Goal: Connect with others: Establish contact or relationships with other users

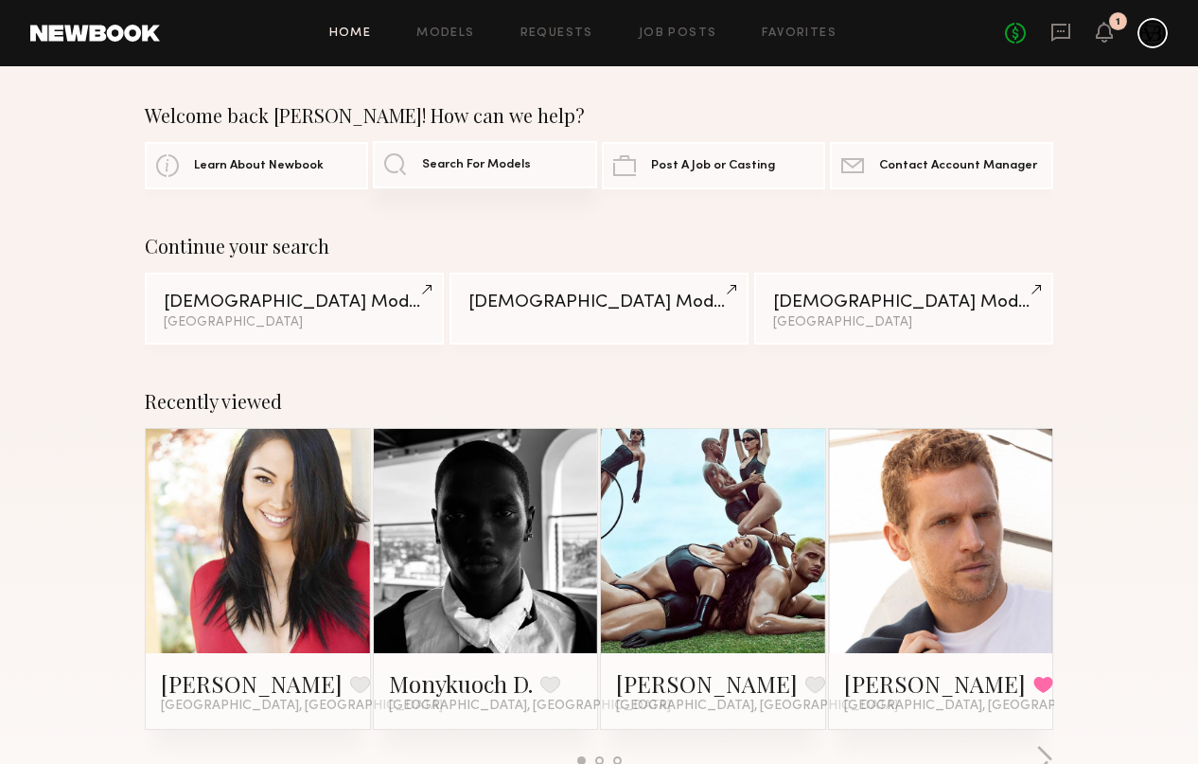
click at [496, 159] on span "Search For Models" at bounding box center [476, 165] width 109 height 12
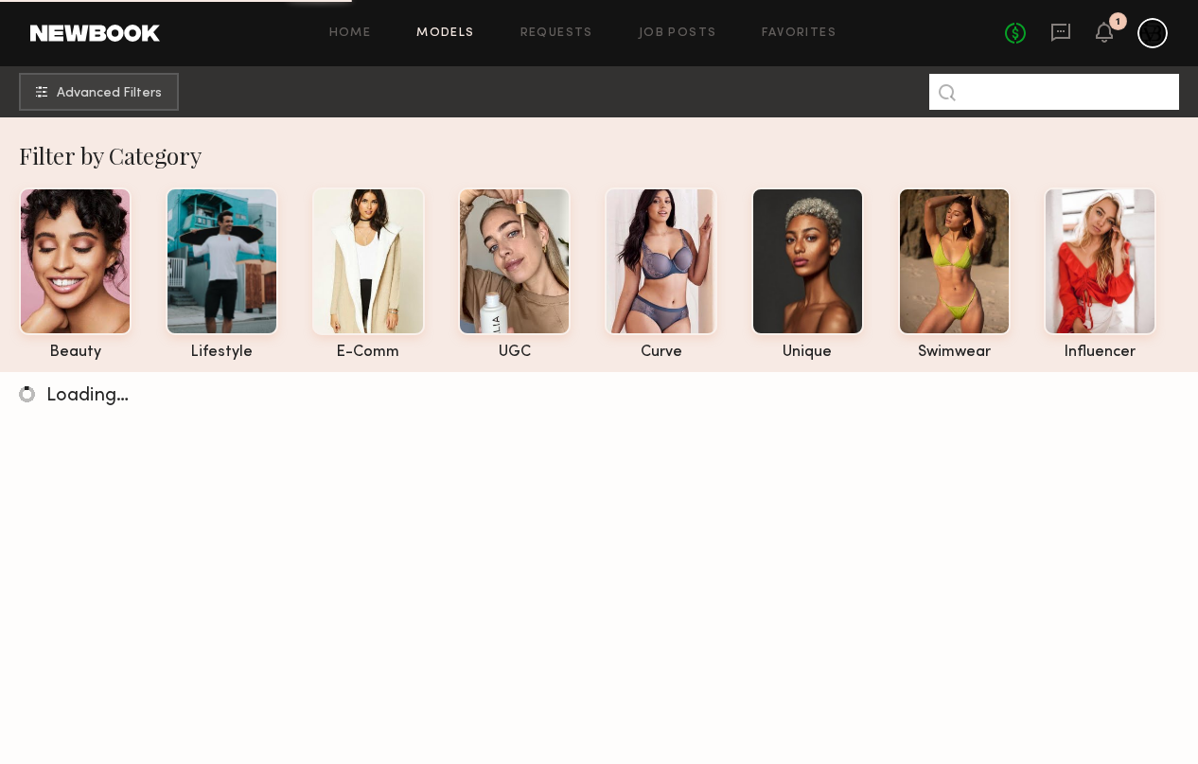
click at [997, 98] on input at bounding box center [1054, 92] width 250 height 36
type input "*"
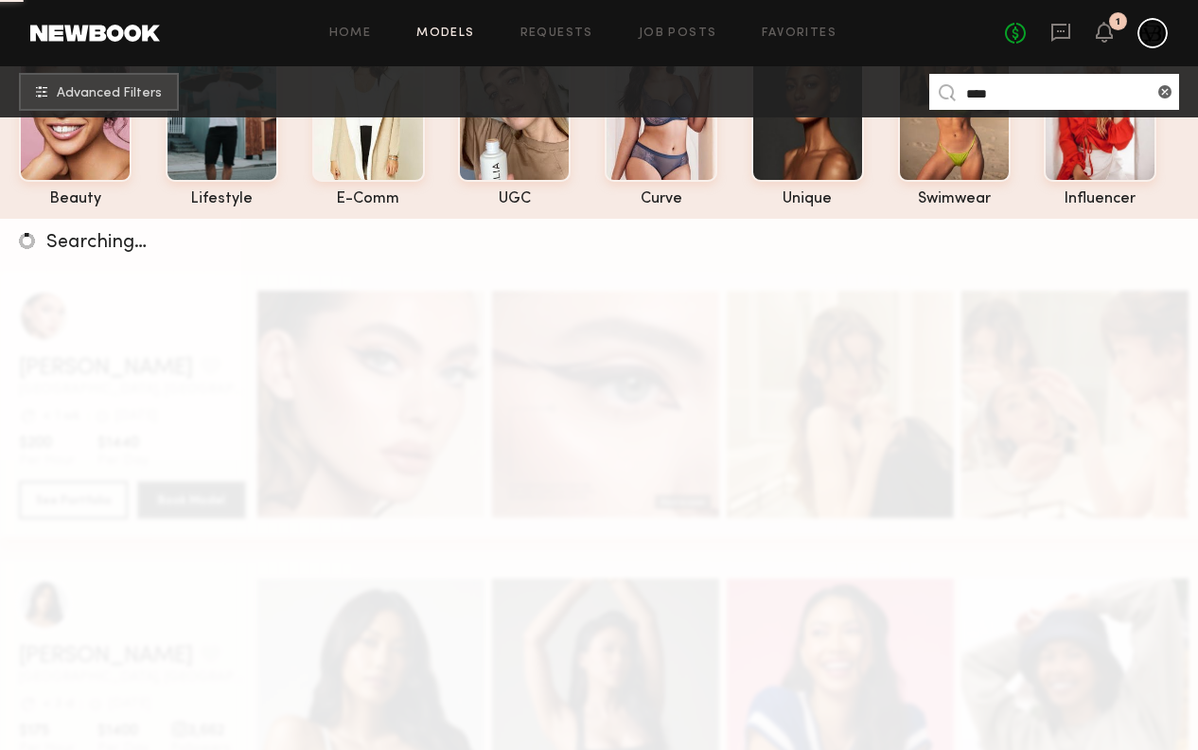
scroll to position [148, 0]
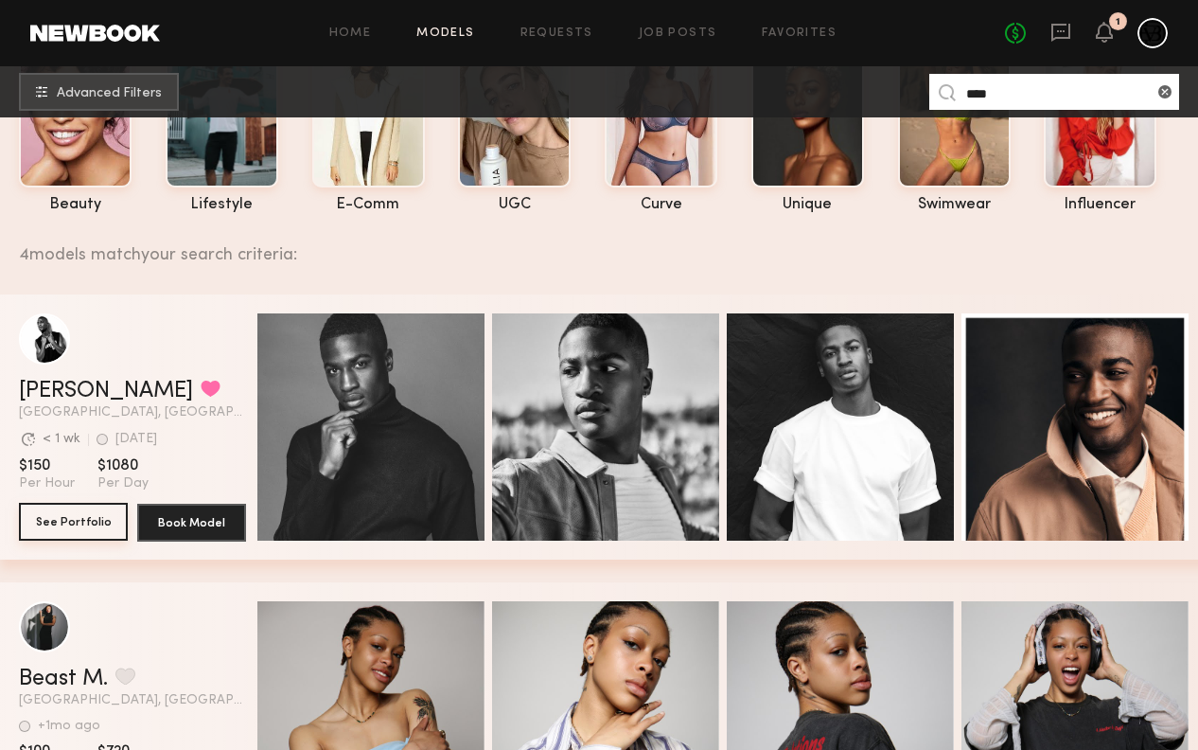
type input "****"
click at [80, 532] on button "See Portfolio" at bounding box center [73, 522] width 109 height 38
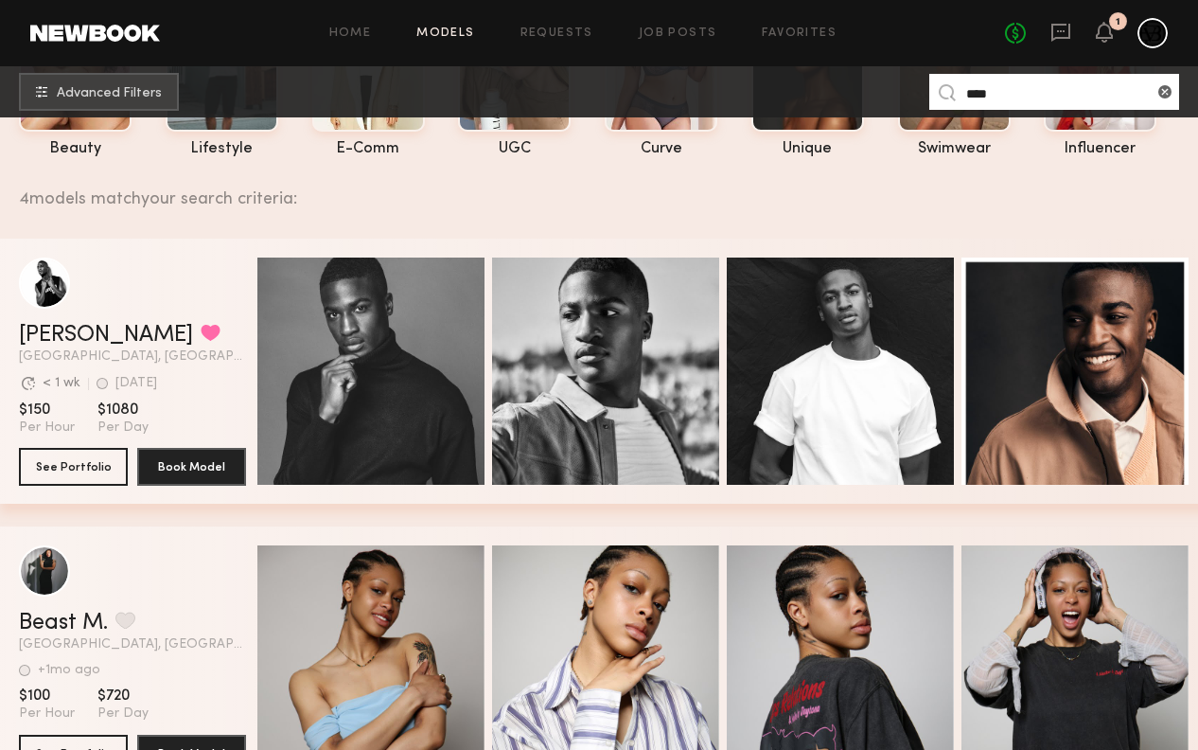
scroll to position [35, 0]
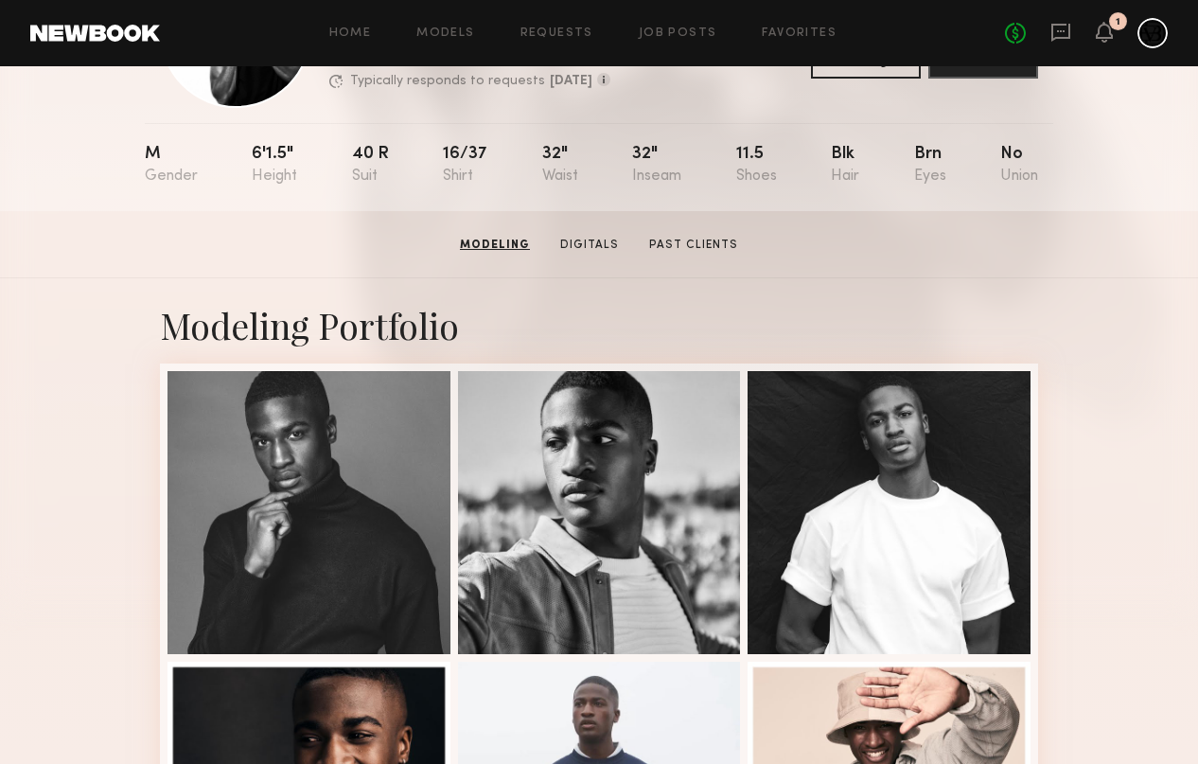
scroll to position [1, 0]
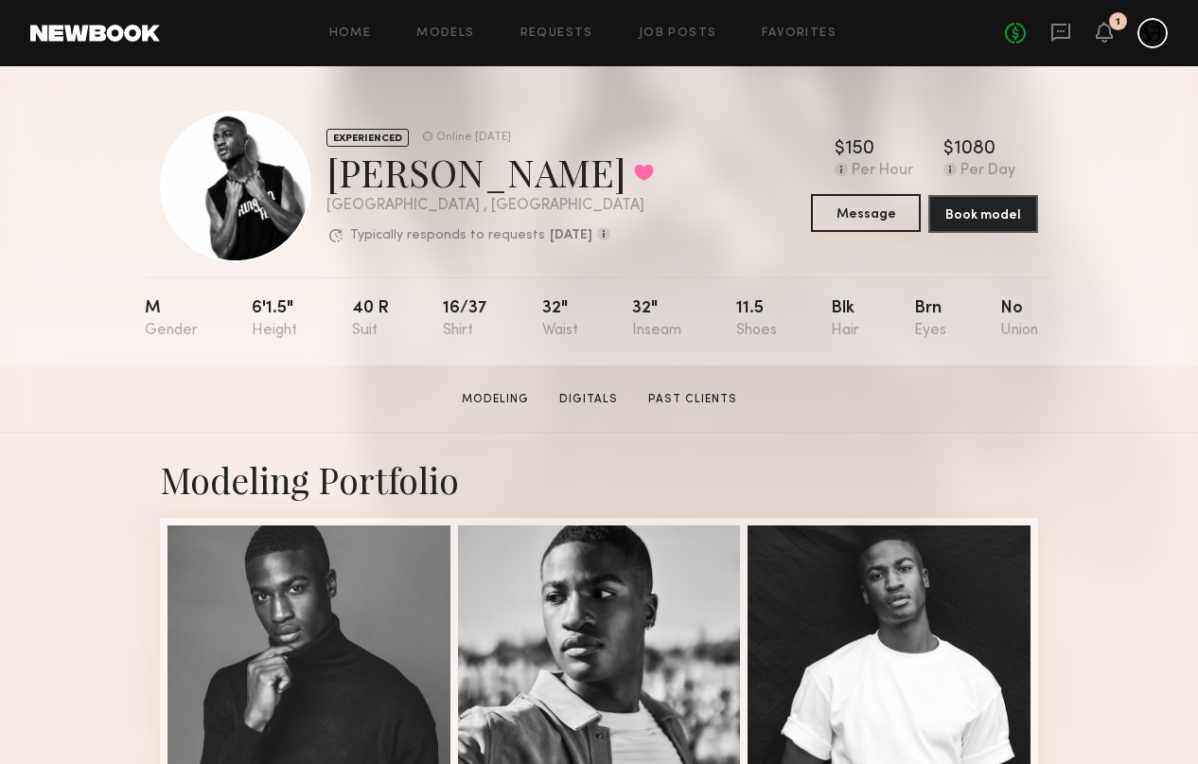
click at [908, 232] on common-button "Message" at bounding box center [866, 214] width 110 height 38
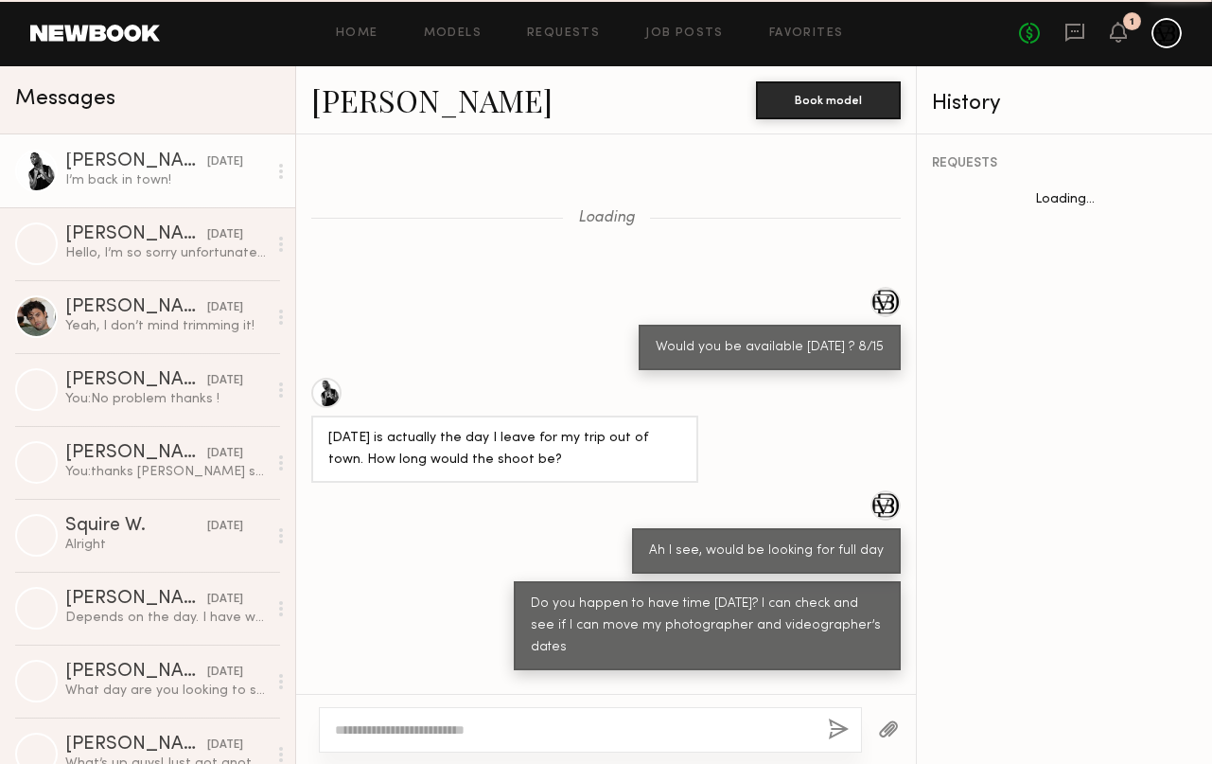
scroll to position [1101, 0]
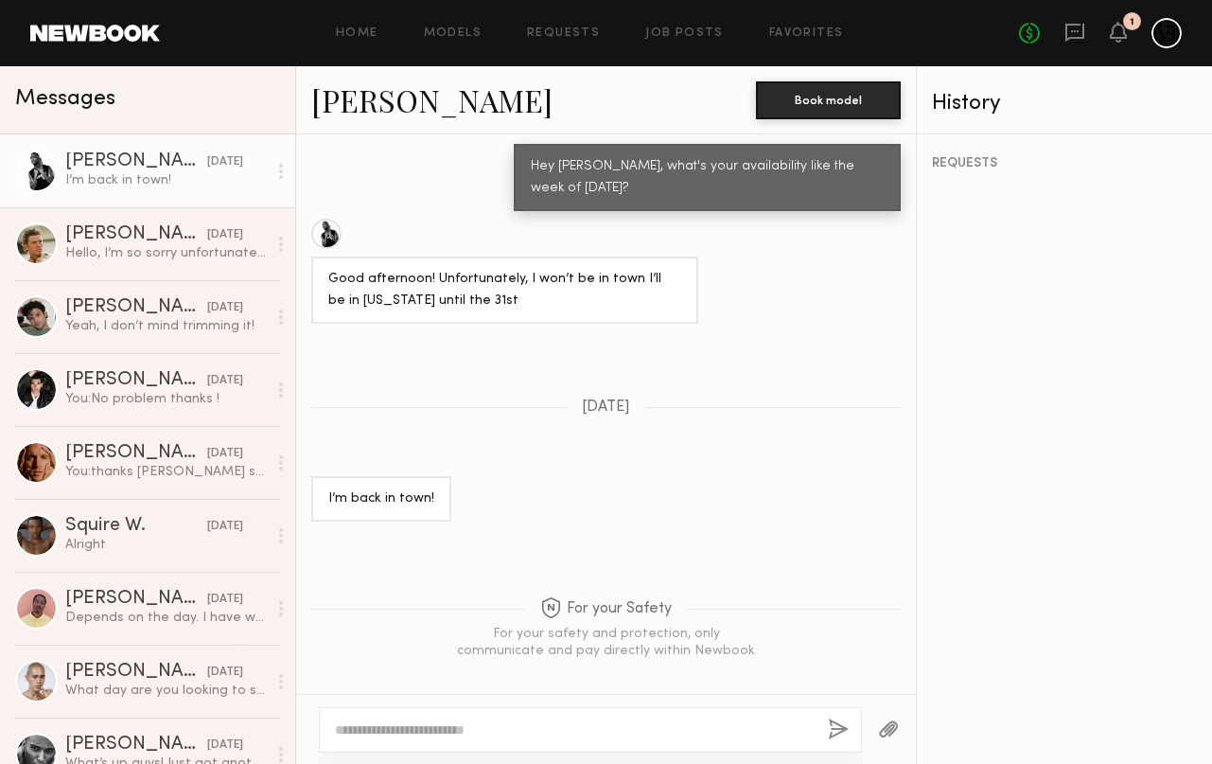
click at [614, 718] on div at bounding box center [590, 729] width 543 height 45
click at [613, 723] on textarea at bounding box center [574, 729] width 478 height 19
drag, startPoint x: 591, startPoint y: 731, endPoint x: 421, endPoint y: 731, distance: 169.4
click at [421, 731] on textarea "**********" at bounding box center [574, 729] width 478 height 19
type textarea "**********"
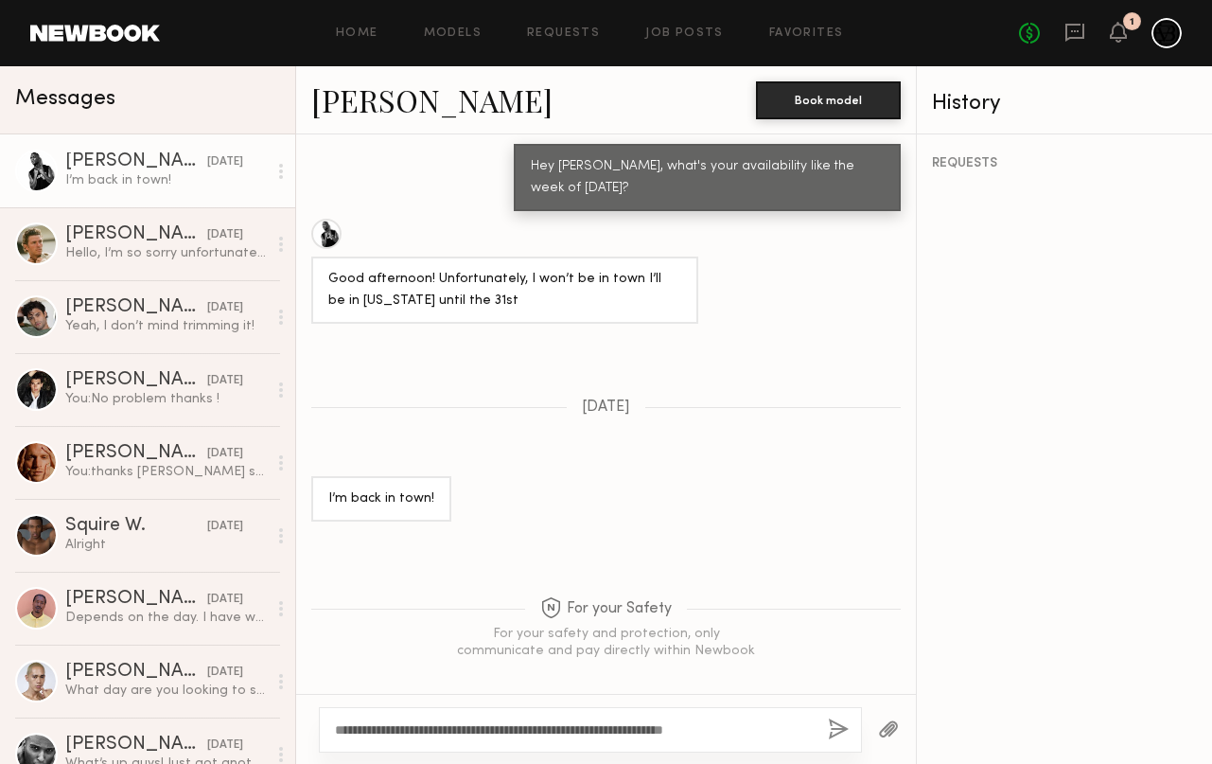
click at [837, 726] on button "button" at bounding box center [838, 730] width 21 height 24
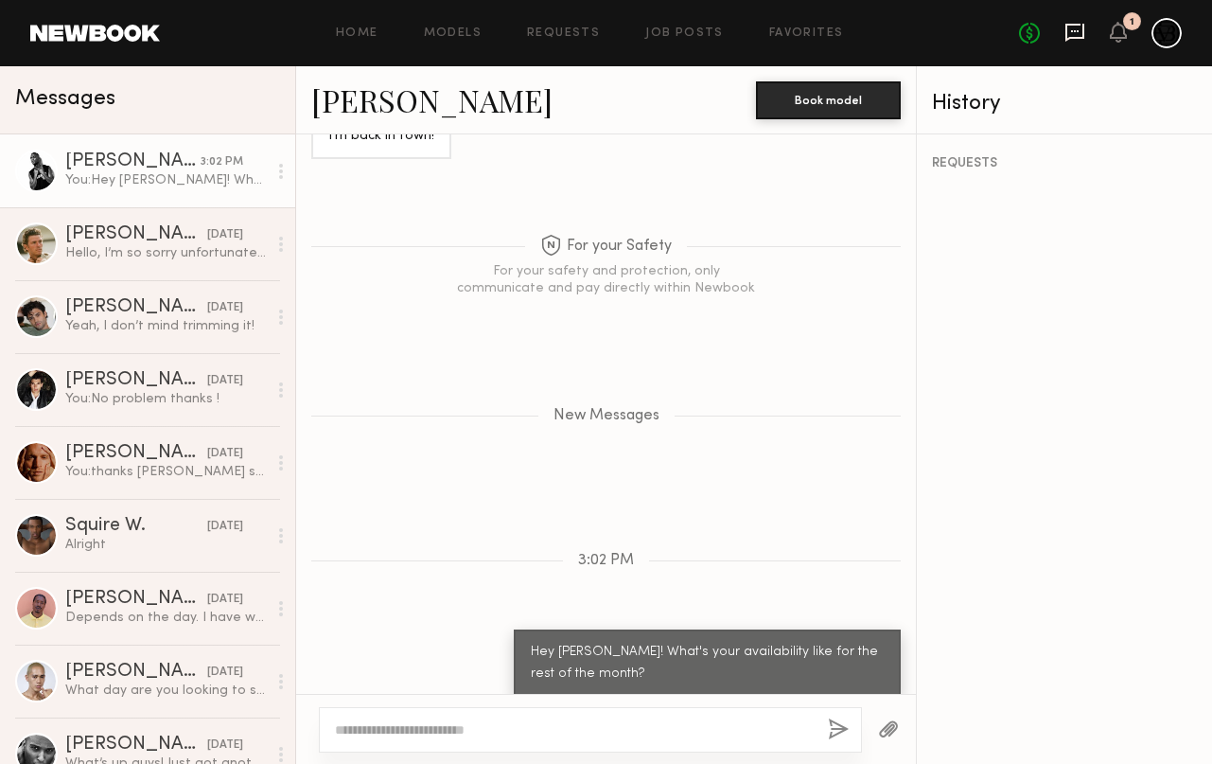
click at [1082, 39] on icon at bounding box center [1075, 33] width 19 height 18
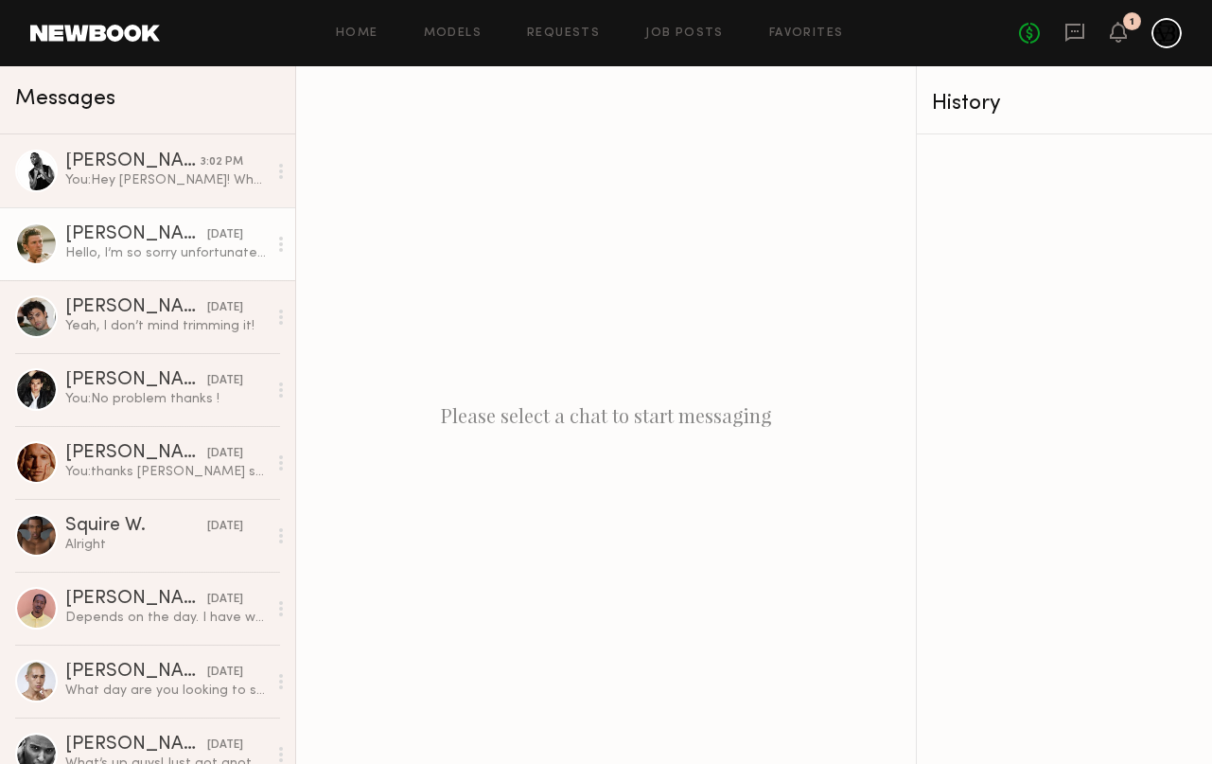
click at [144, 233] on div "Jesse S." at bounding box center [136, 234] width 142 height 19
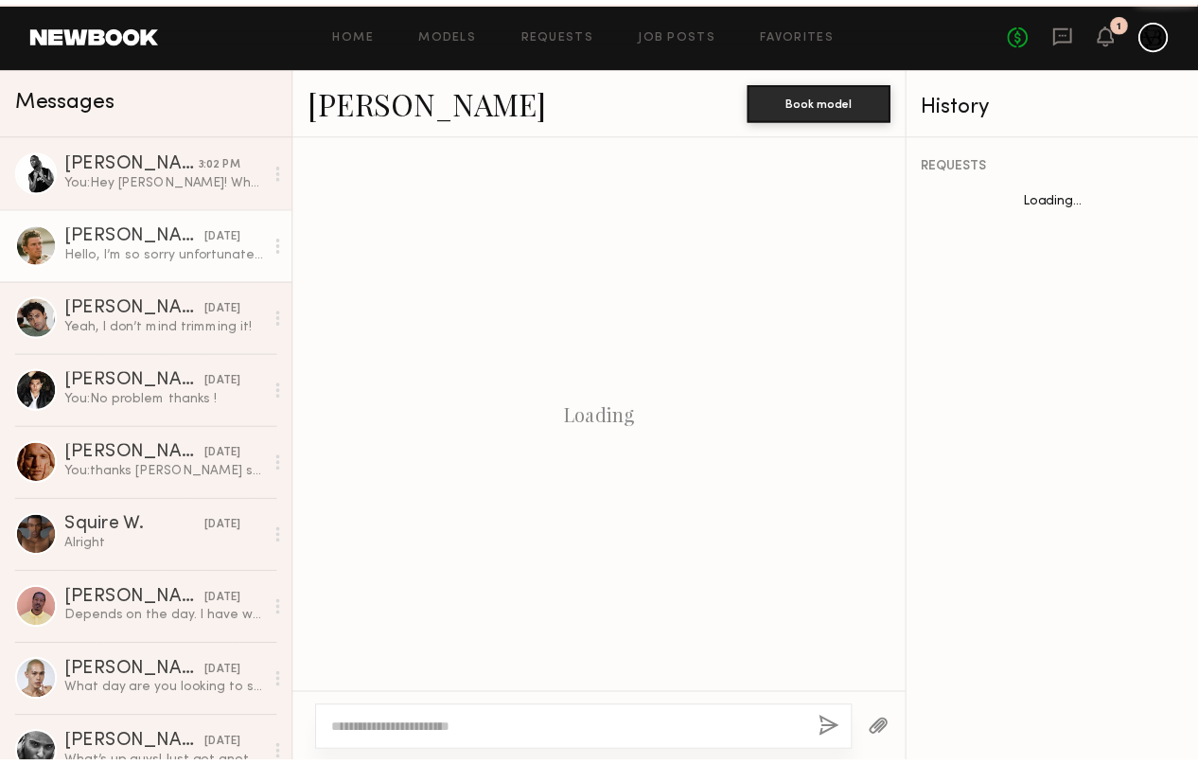
scroll to position [1641, 0]
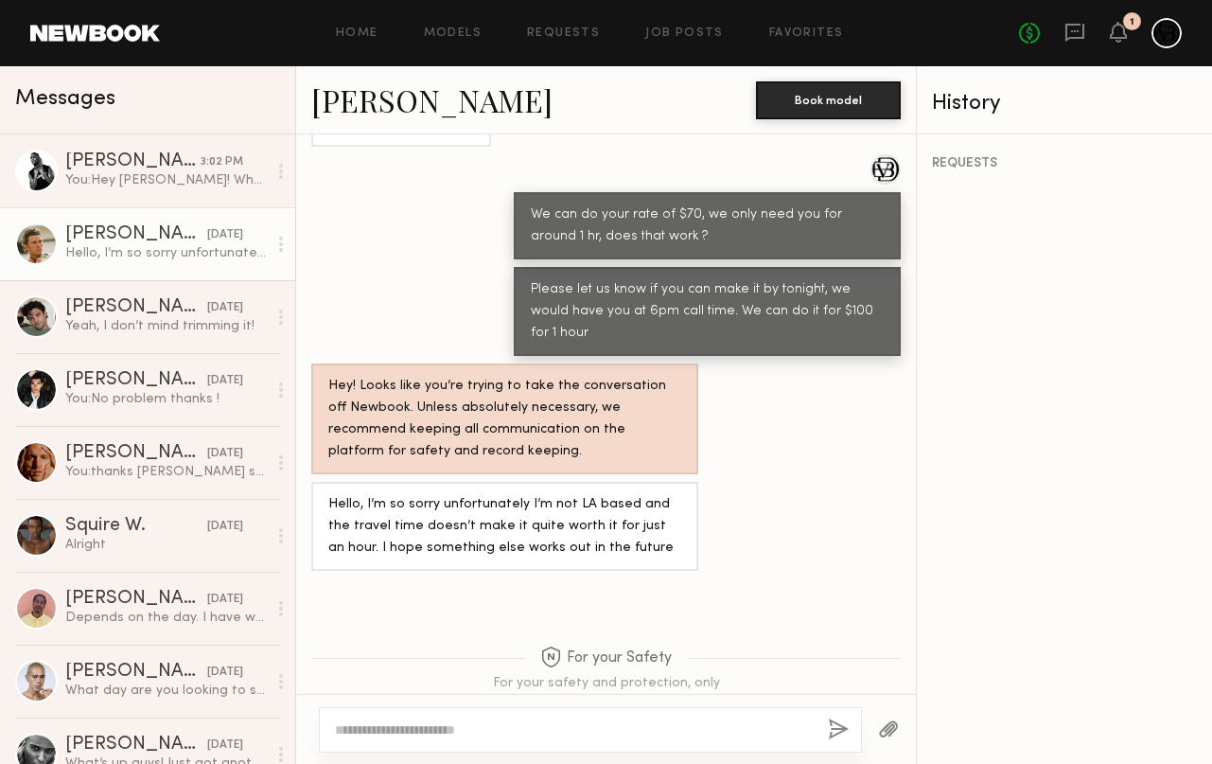
click at [125, 51] on header "Home Models Requests Job Posts Favorites Sign Out No fees up to $5,000 1" at bounding box center [606, 33] width 1212 height 66
click at [131, 37] on link at bounding box center [95, 33] width 130 height 17
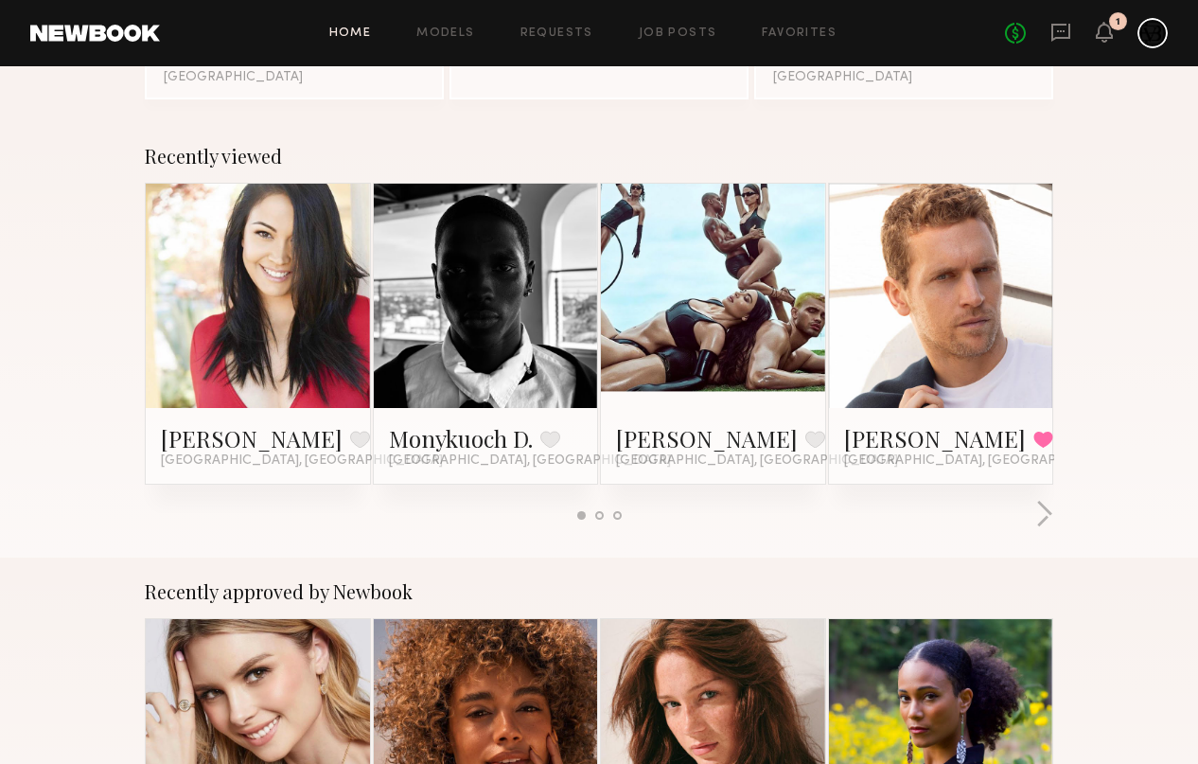
scroll to position [246, 0]
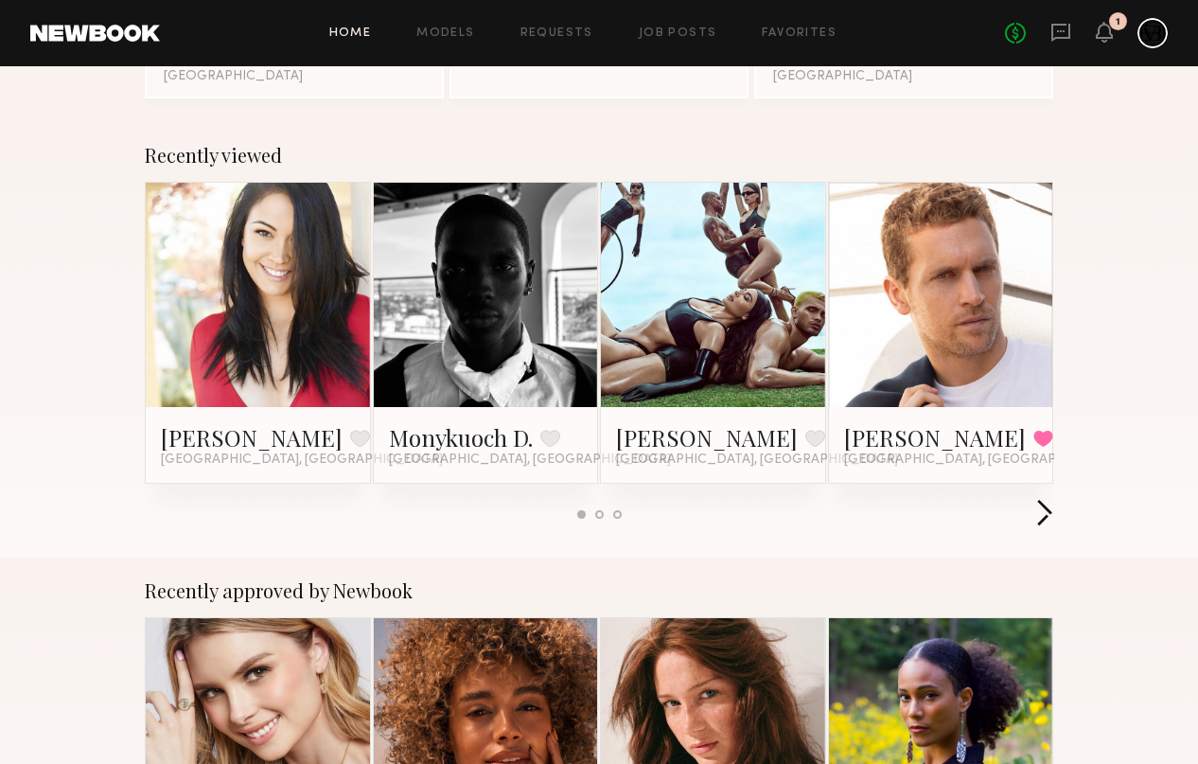
click at [1046, 527] on button "button" at bounding box center [1044, 514] width 18 height 31
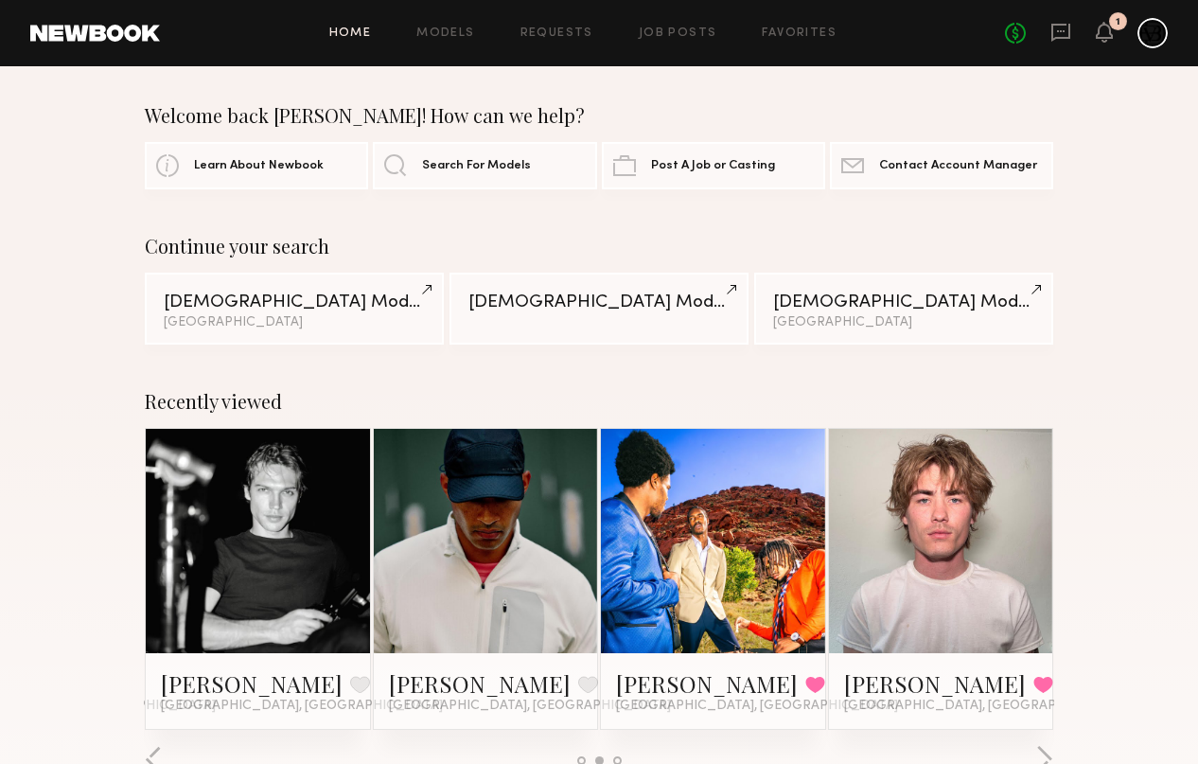
scroll to position [0, 0]
